Goal: Task Accomplishment & Management: Complete application form

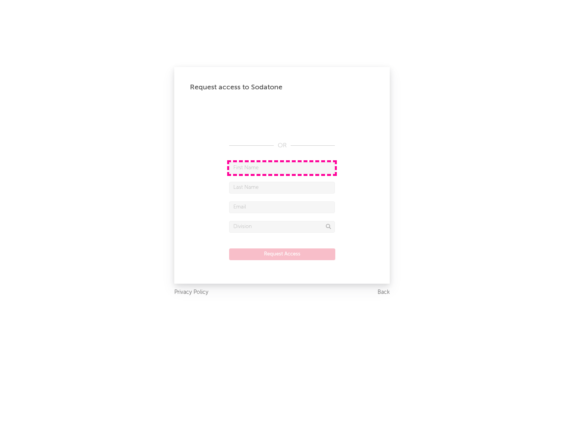
click at [282, 168] on input "text" at bounding box center [282, 168] width 106 height 12
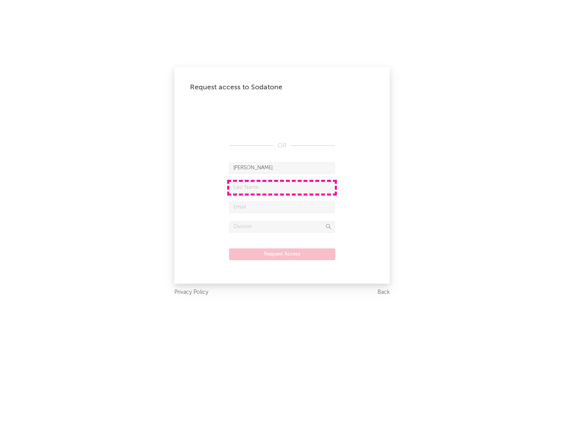
type input "[PERSON_NAME]"
click at [282, 187] on input "text" at bounding box center [282, 188] width 106 height 12
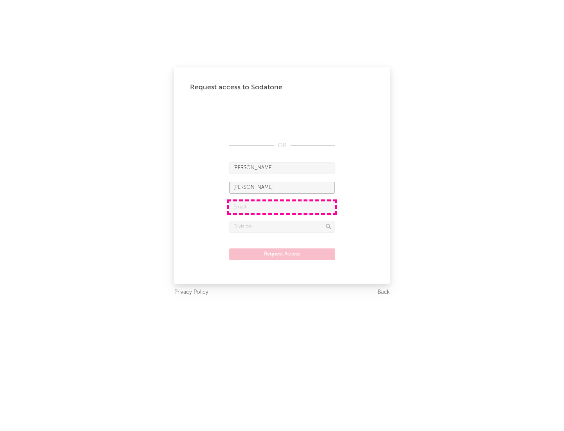
type input "[PERSON_NAME]"
click at [282, 207] on input "text" at bounding box center [282, 207] width 106 height 12
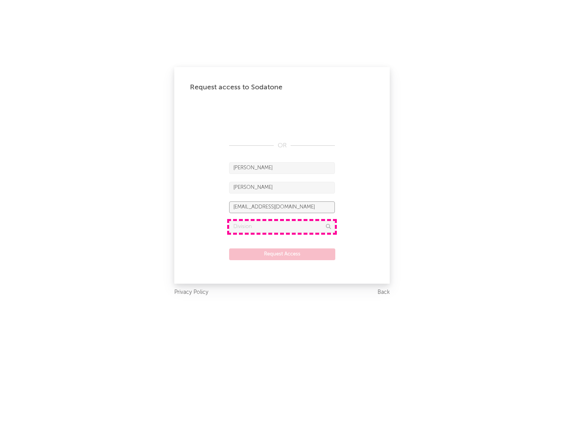
type input "[EMAIL_ADDRESS][DOMAIN_NAME]"
click at [282, 226] on input "text" at bounding box center [282, 227] width 106 height 12
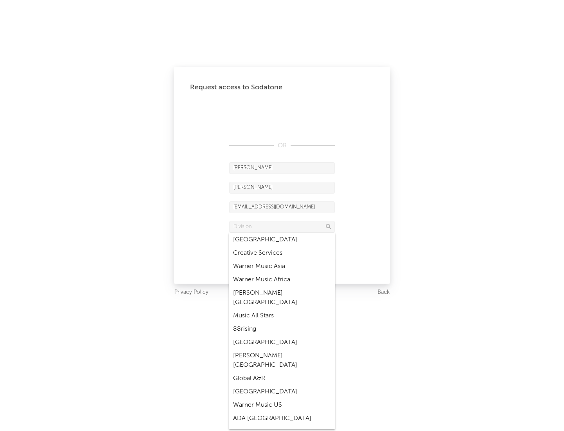
click at [280, 309] on div "Music All Stars" at bounding box center [282, 315] width 106 height 13
type input "Music All Stars"
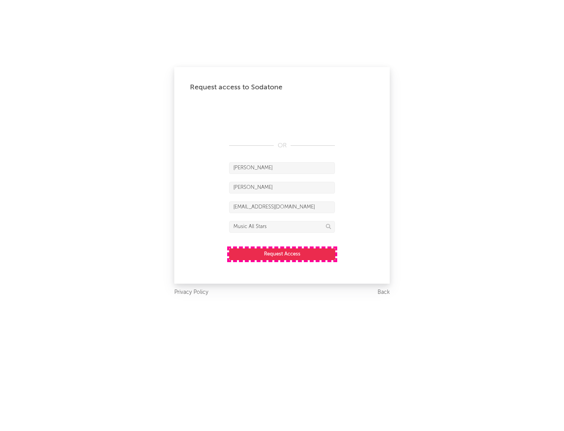
click at [282, 254] on button "Request Access" at bounding box center [282, 254] width 106 height 12
